Goal: Check status

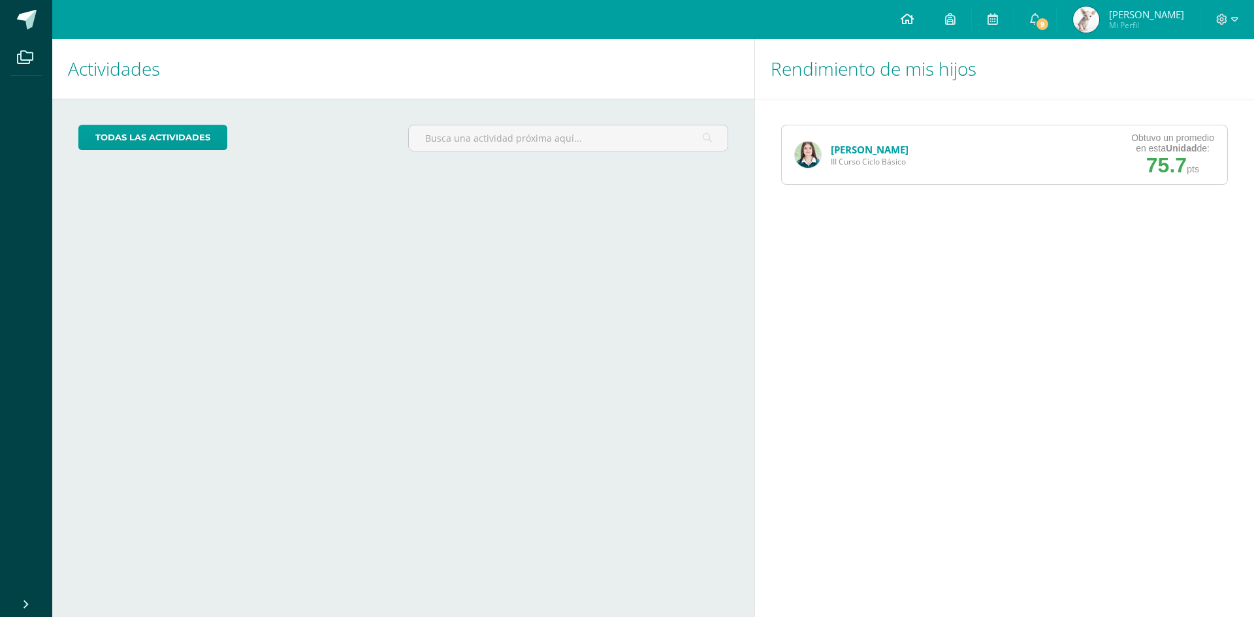
click at [914, 16] on icon at bounding box center [907, 19] width 13 height 12
click at [860, 144] on link "[PERSON_NAME]" at bounding box center [870, 149] width 78 height 13
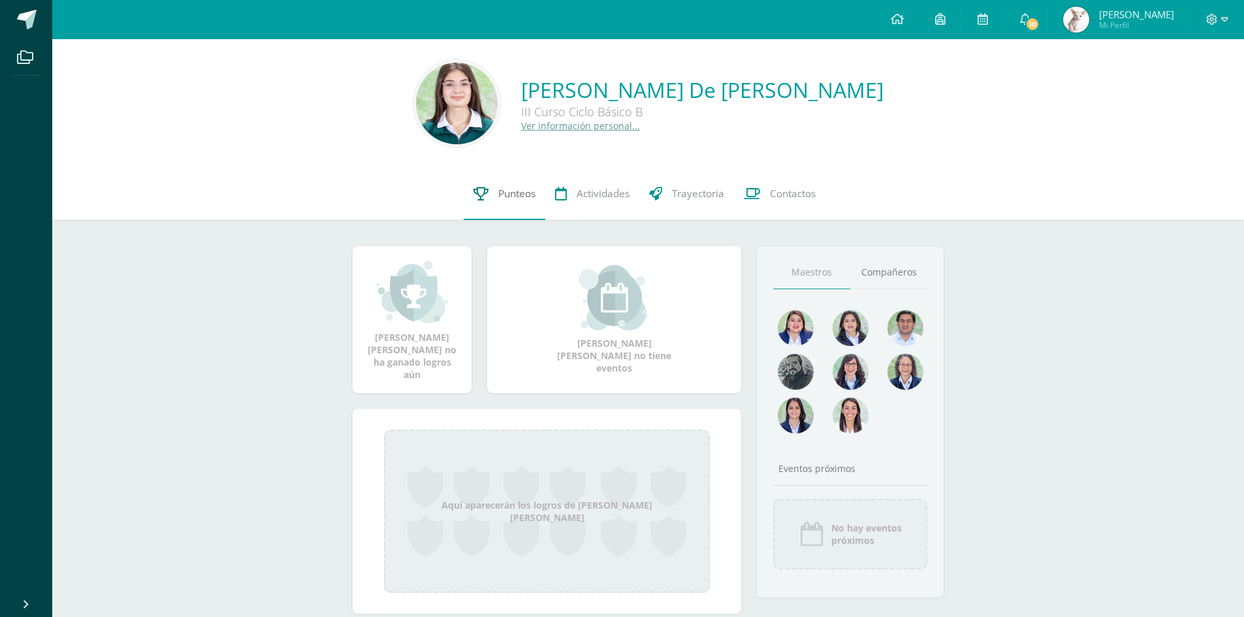
click at [503, 186] on link "Punteos" at bounding box center [505, 194] width 82 height 52
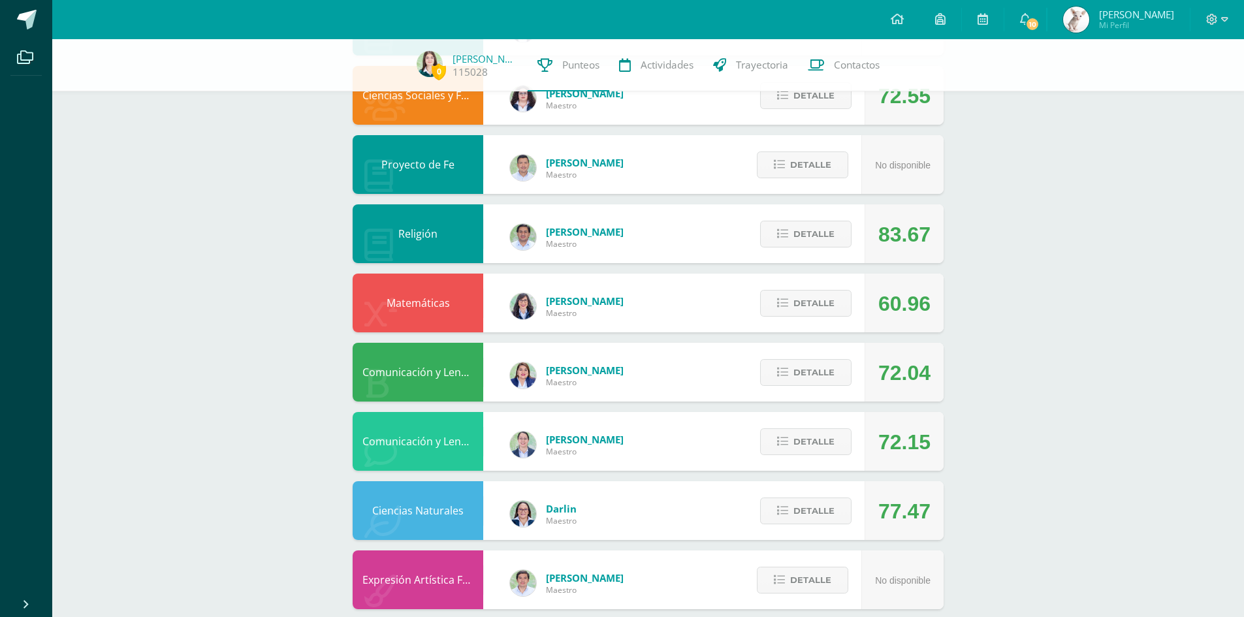
scroll to position [251, 0]
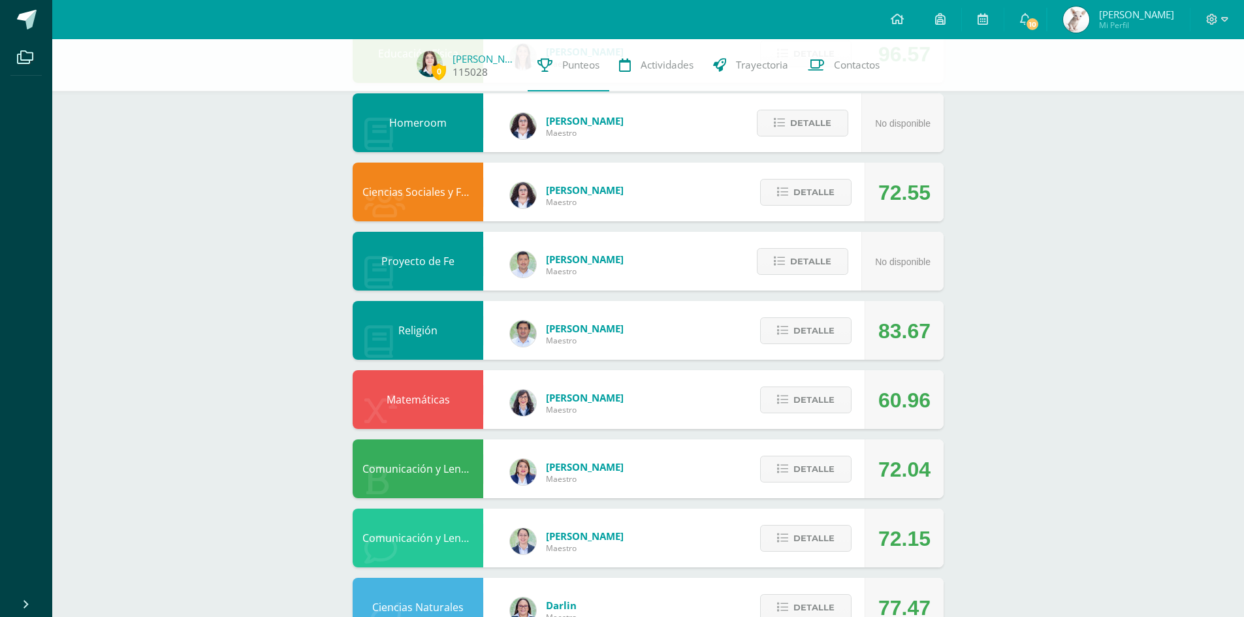
click at [427, 63] on img at bounding box center [430, 64] width 26 height 26
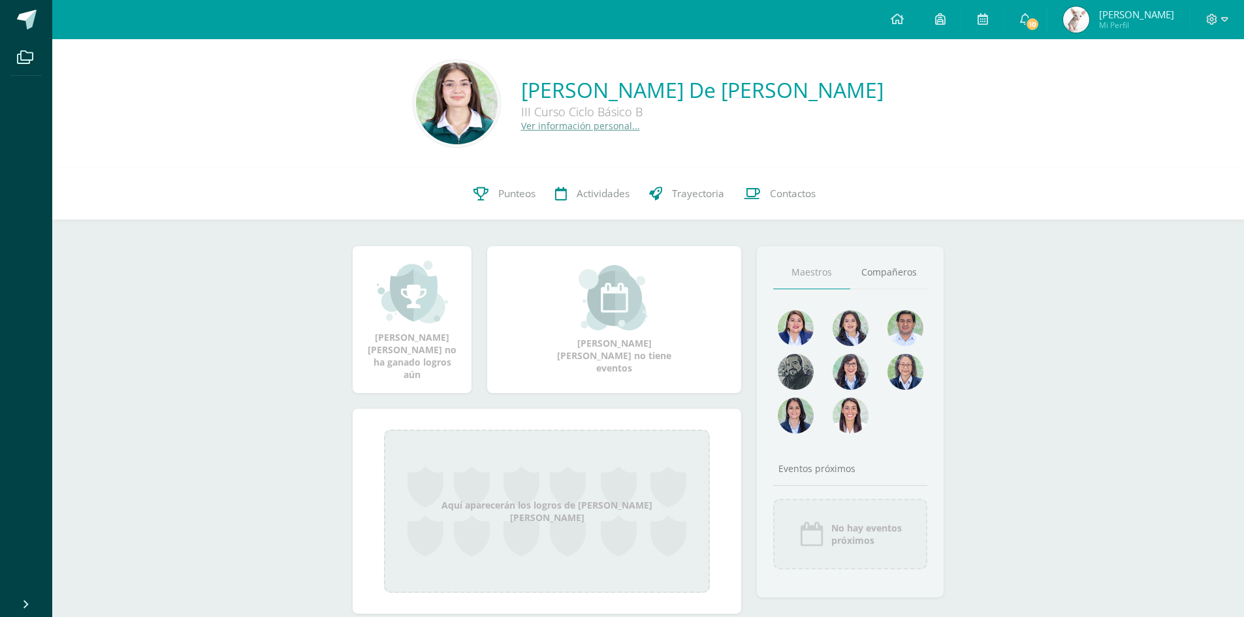
click at [476, 106] on img at bounding box center [457, 104] width 82 height 82
click at [521, 192] on span "Punteos" at bounding box center [516, 194] width 37 height 14
